Goal: Information Seeking & Learning: Learn about a topic

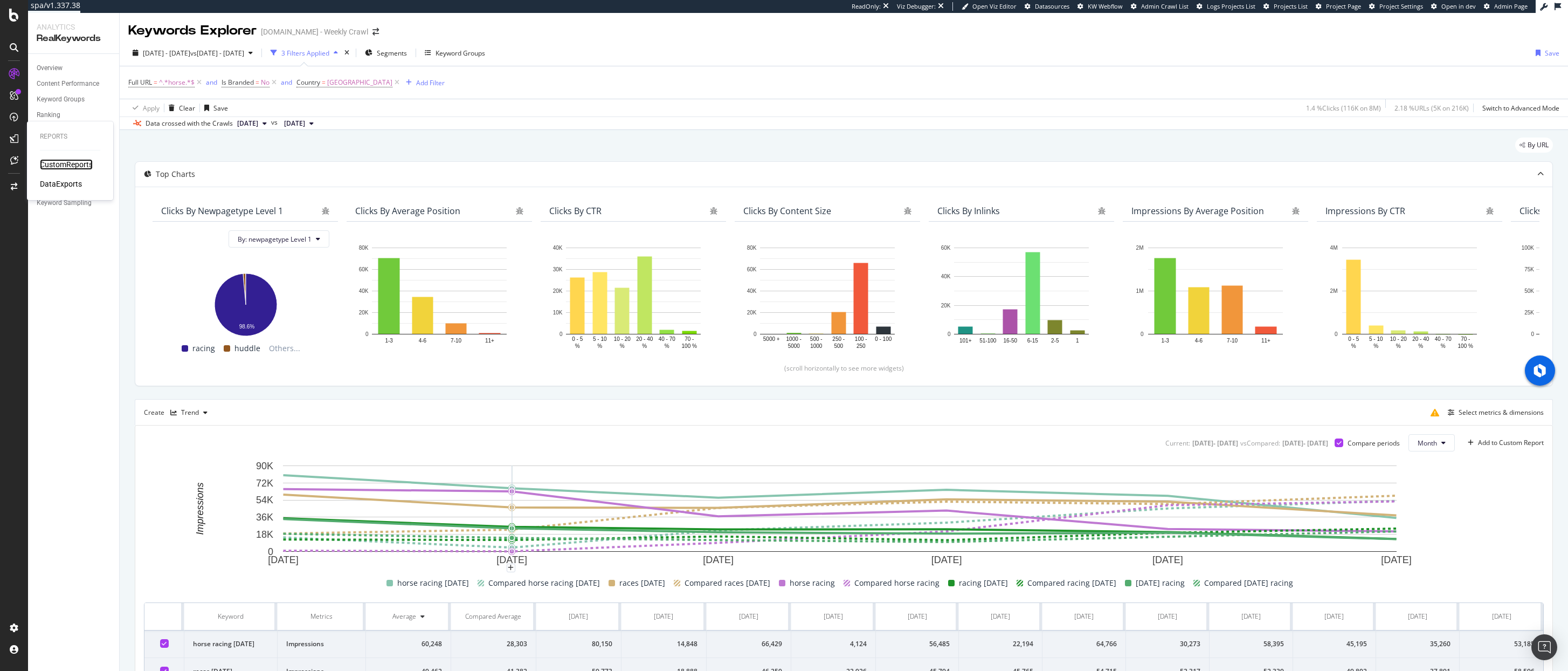
click at [63, 164] on div "CustomReports" at bounding box center [66, 164] width 53 height 11
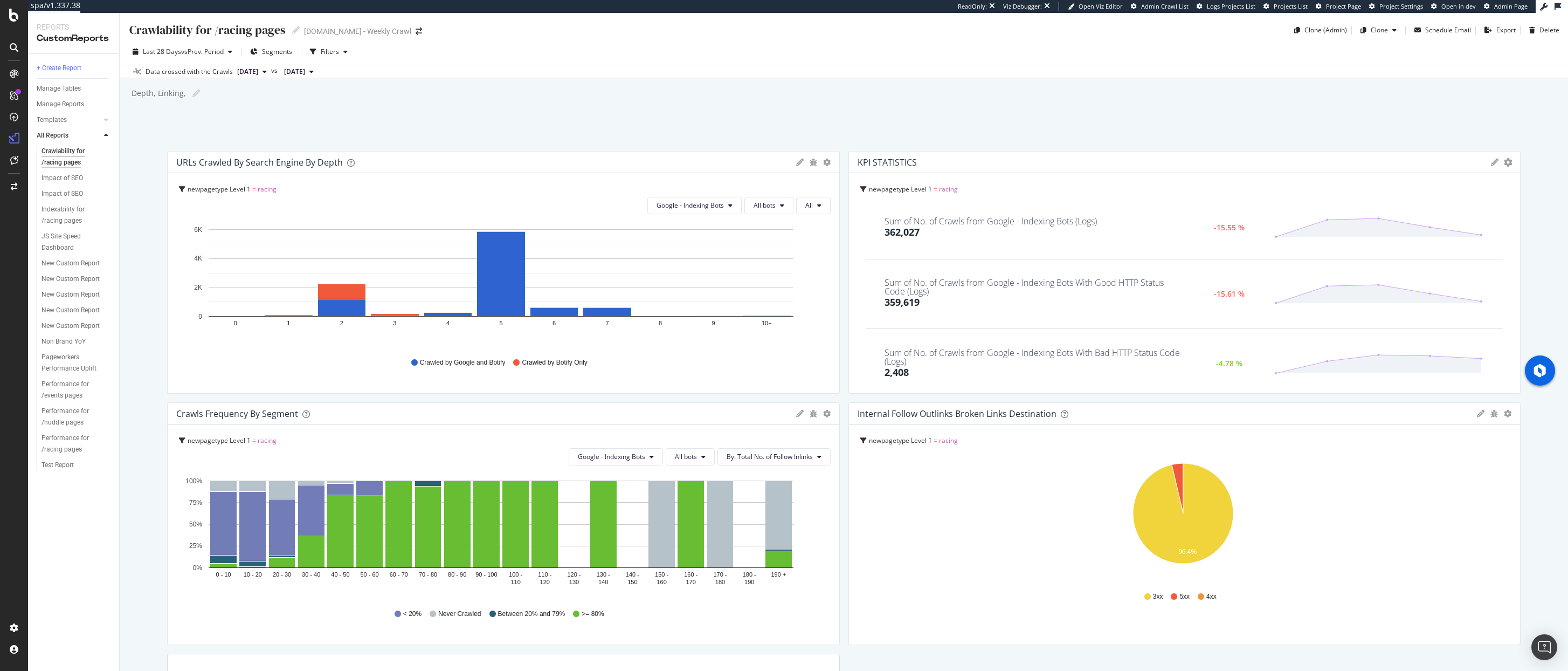
click at [144, 284] on div "Crawlability for /racing pages Crawlability for /racing pages [DOMAIN_NAME] - W…" at bounding box center [844, 342] width 1448 height 658
click at [65, 120] on div "Templates" at bounding box center [52, 120] width 30 height 12
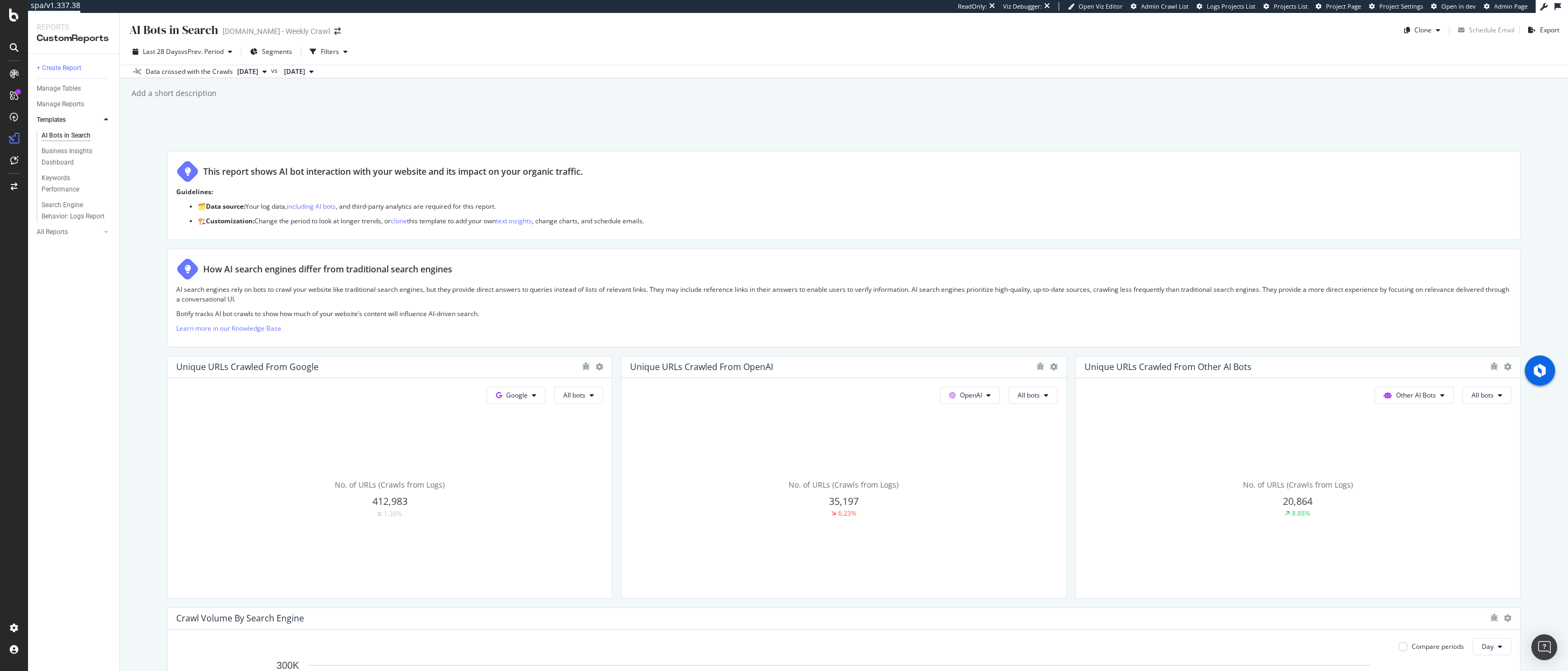
click at [259, 131] on div "AI Bots in Search AI Bots in Search [DOMAIN_NAME] - Weekly Crawl Clone Schedule…" at bounding box center [844, 342] width 1448 height 658
